Goal: Task Accomplishment & Management: Manage account settings

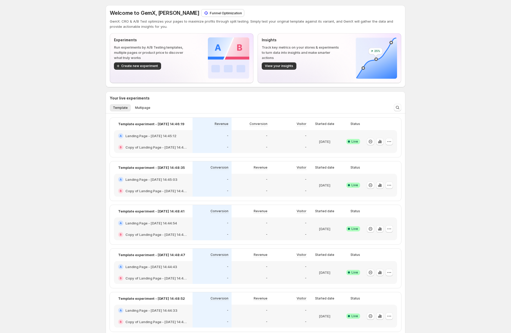
click at [210, 13] on p "Funnel Optimization" at bounding box center [226, 12] width 32 height 5
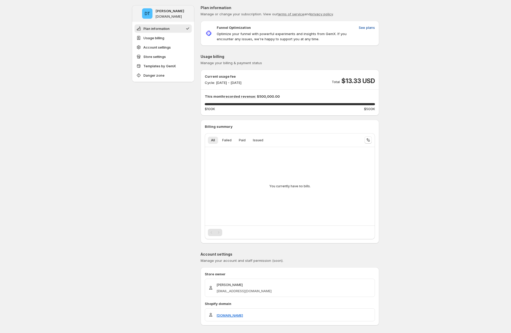
click at [372, 28] on span "See plans" at bounding box center [367, 27] width 16 height 5
click at [371, 25] on span "See plans" at bounding box center [367, 27] width 16 height 5
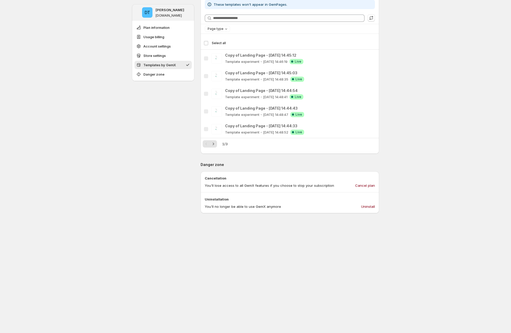
scroll to position [451, 0]
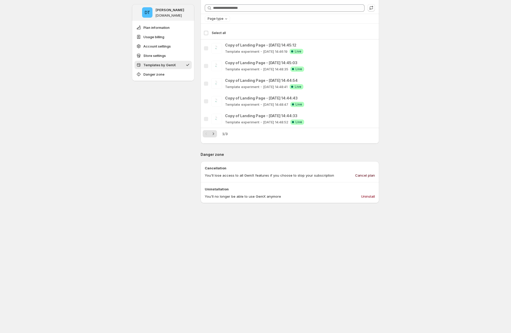
click at [363, 175] on span "Cancel plan" at bounding box center [365, 175] width 20 height 5
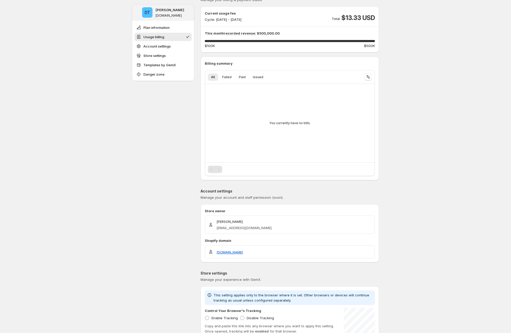
scroll to position [0, 0]
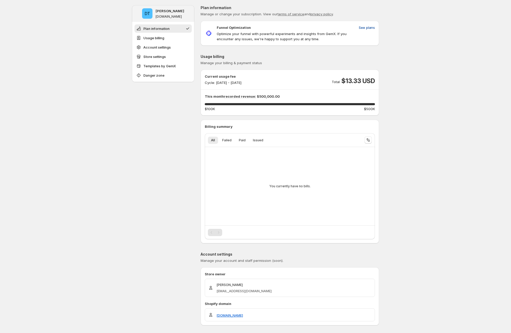
click at [372, 26] on span "See plans" at bounding box center [367, 27] width 16 height 5
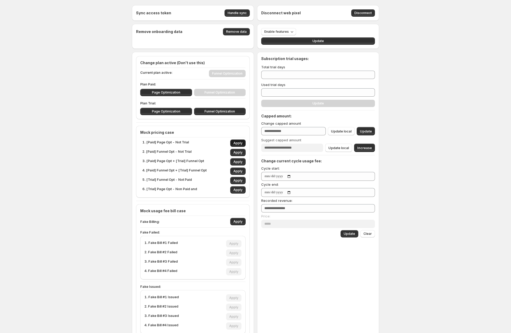
click at [236, 143] on span "Apply" at bounding box center [237, 143] width 9 height 4
type input "*"
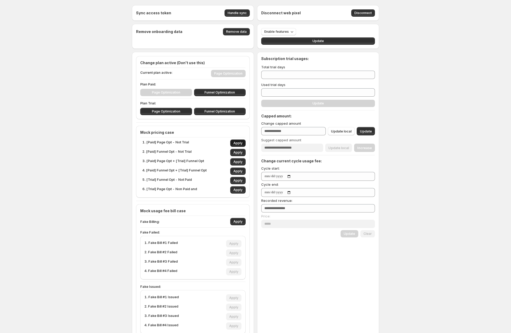
click at [236, 143] on span "Apply" at bounding box center [237, 143] width 9 height 4
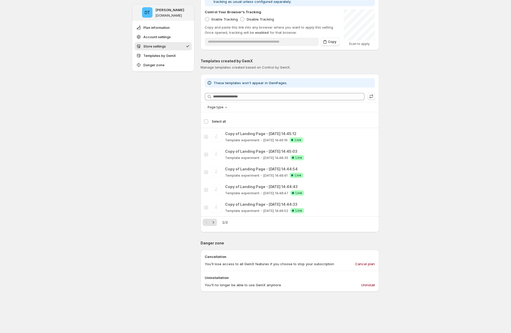
scroll to position [269, 0]
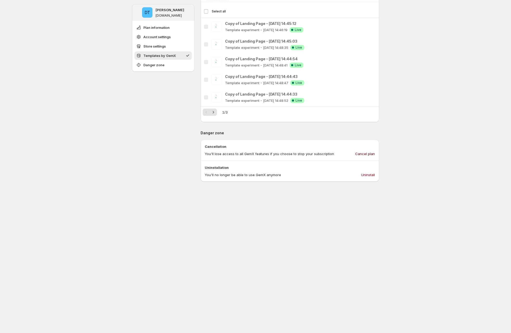
click at [367, 154] on span "Cancel plan" at bounding box center [365, 153] width 20 height 5
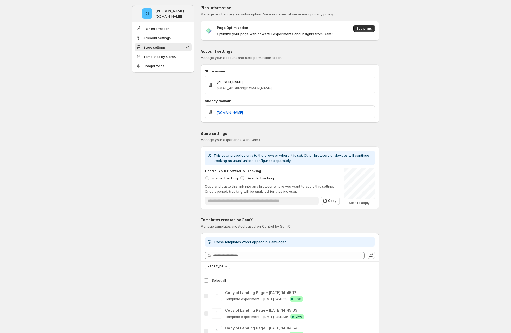
scroll to position [220, 0]
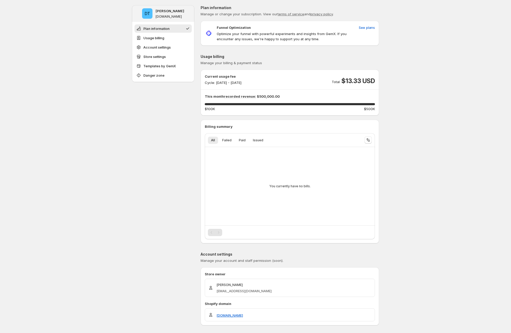
scroll to position [7, 0]
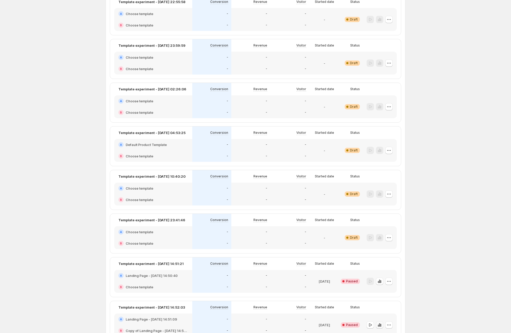
scroll to position [616, 0]
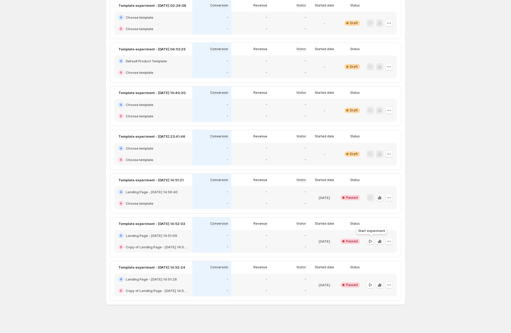
click at [372, 241] on icon "button" at bounding box center [369, 241] width 5 height 5
click at [377, 228] on div at bounding box center [380, 224] width 34 height 12
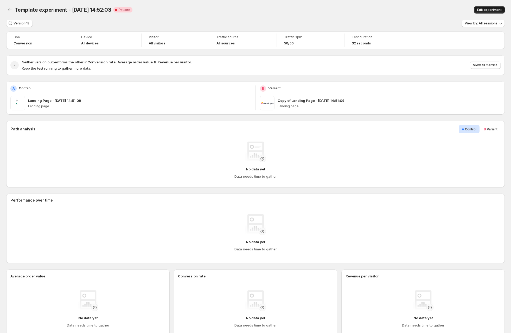
click at [492, 6] on button "Edit experiment" at bounding box center [489, 9] width 31 height 7
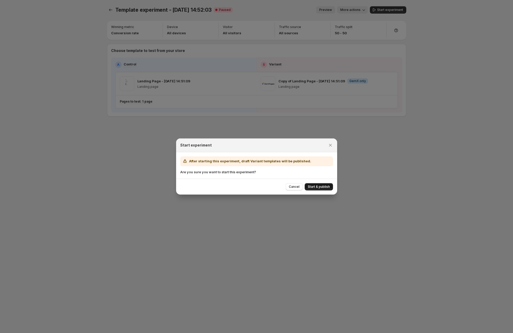
click at [319, 184] on button "Start & publish" at bounding box center [319, 186] width 28 height 7
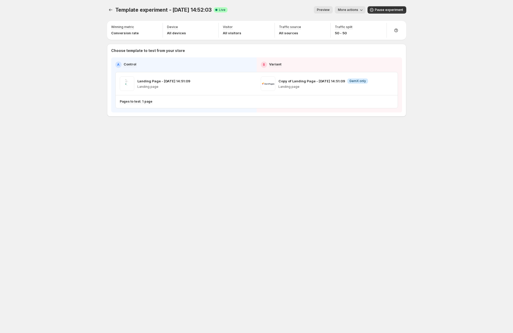
click at [79, 132] on div "Template experiment - Aug 21, 14:52:03. This page is ready Template experiment …" at bounding box center [256, 166] width 513 height 333
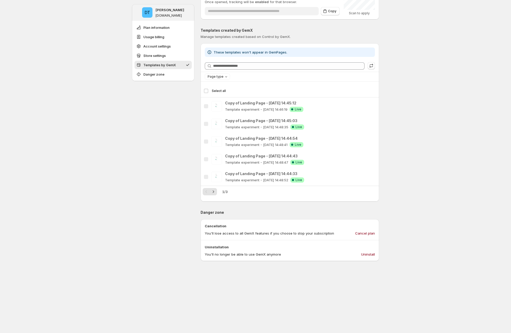
scroll to position [477, 0]
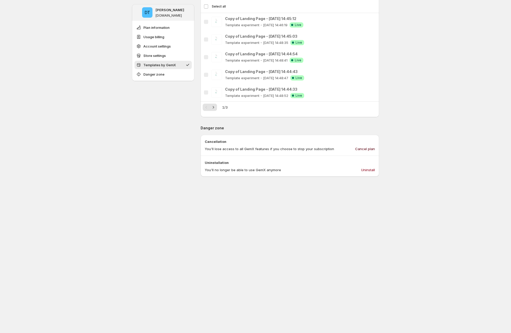
click at [363, 146] on button "Cancel plan" at bounding box center [365, 149] width 26 height 8
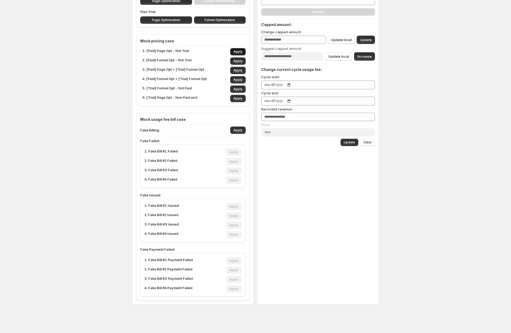
click at [236, 51] on span "Apply" at bounding box center [237, 52] width 9 height 4
type input "*"
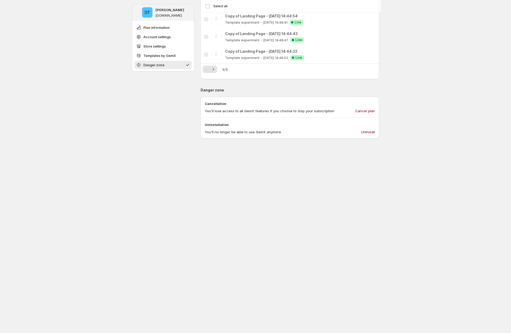
scroll to position [316, 0]
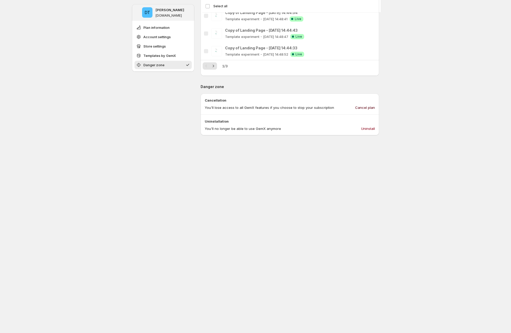
click at [362, 108] on span "Cancel plan" at bounding box center [365, 107] width 20 height 5
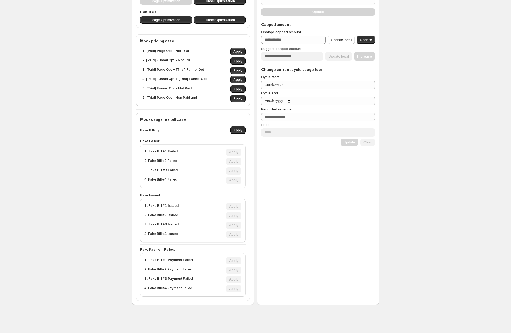
scroll to position [92, 0]
click at [235, 69] on button "Apply" at bounding box center [237, 70] width 15 height 7
type input "**"
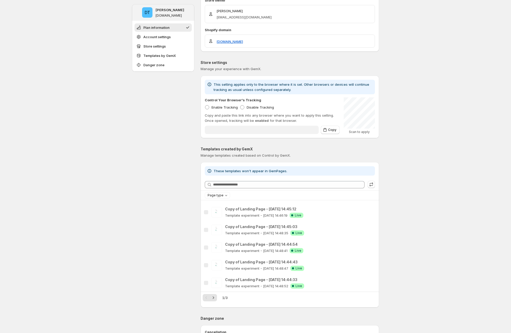
type input "**********"
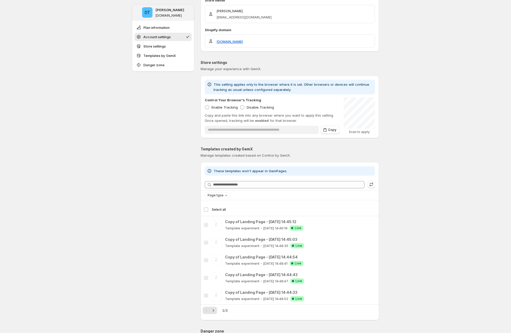
scroll to position [421, 0]
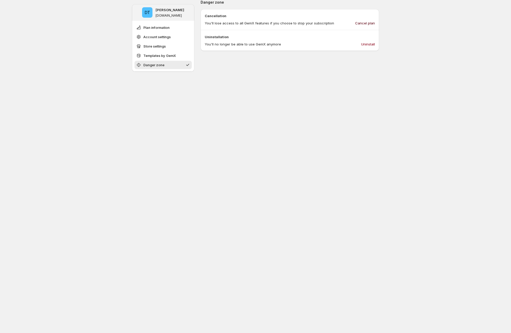
click at [359, 23] on span "Cancel plan" at bounding box center [365, 23] width 20 height 5
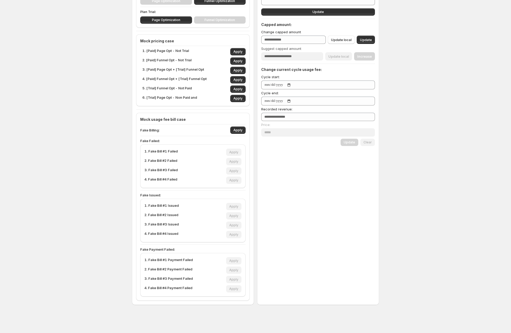
scroll to position [92, 0]
